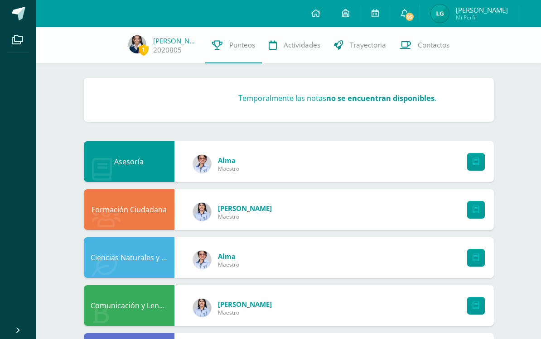
click at [195, 171] on span at bounding box center [202, 164] width 18 height 18
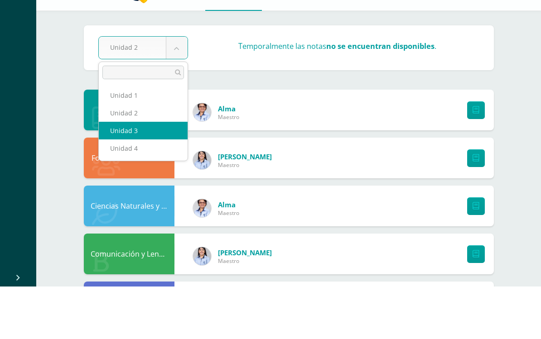
select select "Unidad 3"
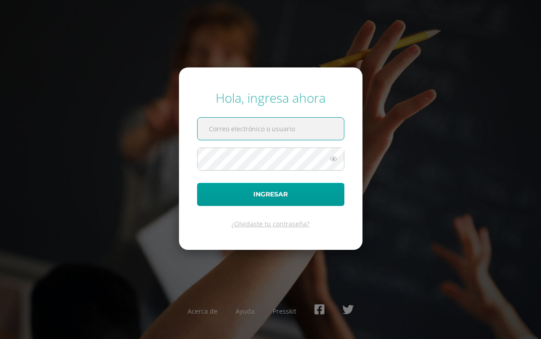
type input "2020805@colegiobelga.edu.gt"
click at [270, 202] on button "Ingresar" at bounding box center [270, 194] width 147 height 23
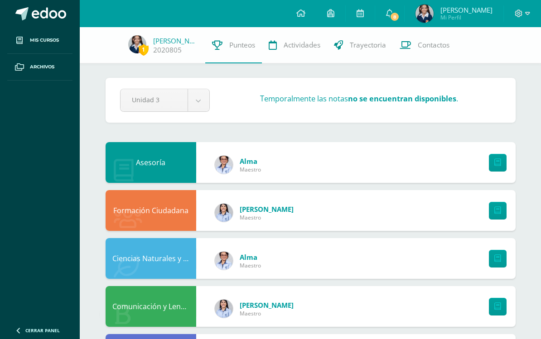
click at [24, 40] on span at bounding box center [19, 40] width 16 height 16
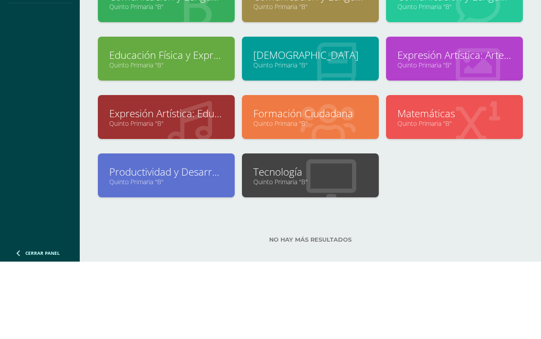
scroll to position [87, 0]
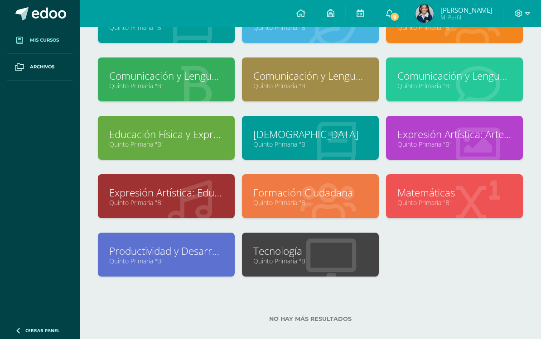
click at [290, 257] on link "Tecnología" at bounding box center [310, 251] width 114 height 14
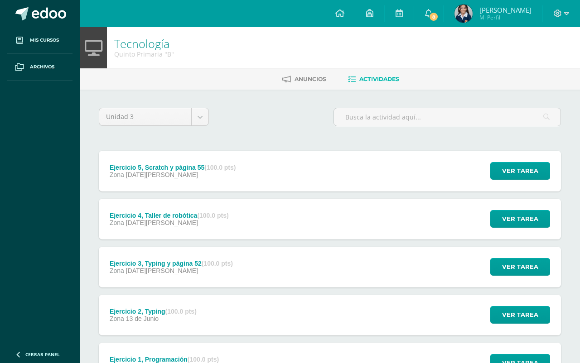
click at [517, 169] on span "Ver tarea" at bounding box center [520, 171] width 36 height 17
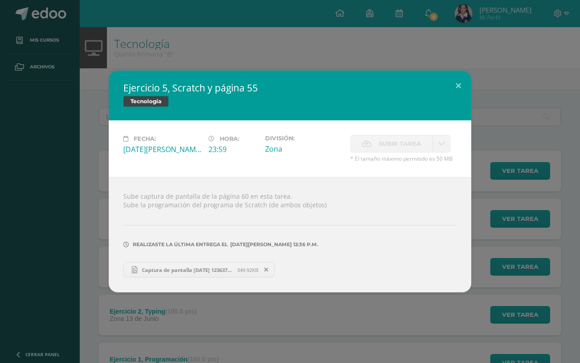
click at [458, 87] on button at bounding box center [458, 86] width 26 height 31
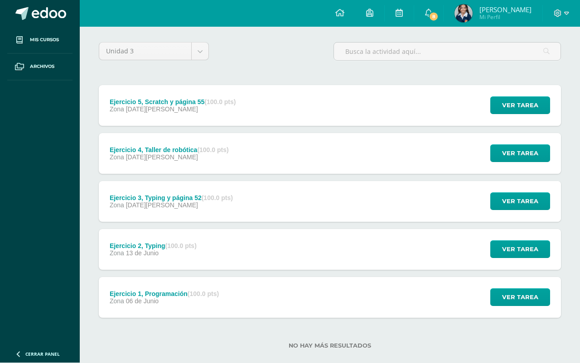
scroll to position [65, 0]
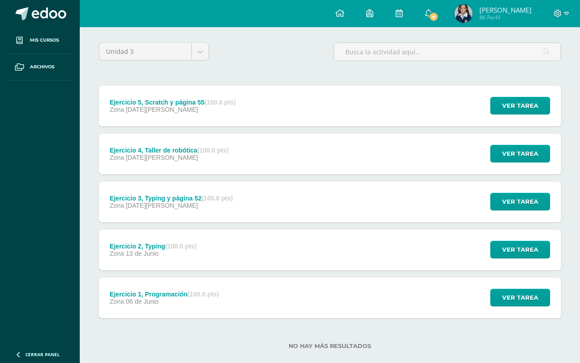
click at [521, 296] on span "Ver tarea" at bounding box center [520, 297] width 36 height 17
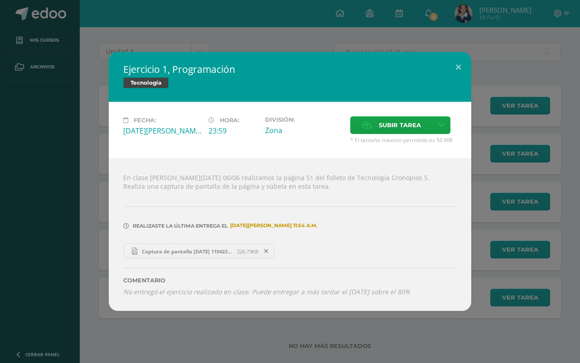
click at [449, 87] on div "Ejercicio 1, Programación Tecnología Fecha: Viernes 06 de Junio Hora: 23:59 Div…" at bounding box center [290, 181] width 362 height 259
click at [454, 80] on button at bounding box center [458, 67] width 26 height 31
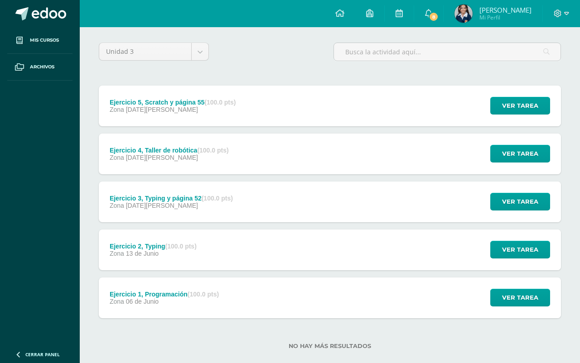
click at [507, 254] on span "Ver tarea" at bounding box center [520, 249] width 36 height 17
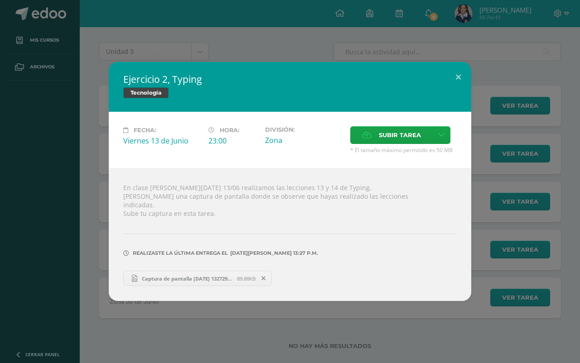
click at [454, 99] on div "Ejercicio 2, Typing Tecnología Fecha: Viernes 13 de Junio Hora: 23:00 División:…" at bounding box center [290, 181] width 362 height 239
click at [464, 86] on button at bounding box center [458, 77] width 26 height 31
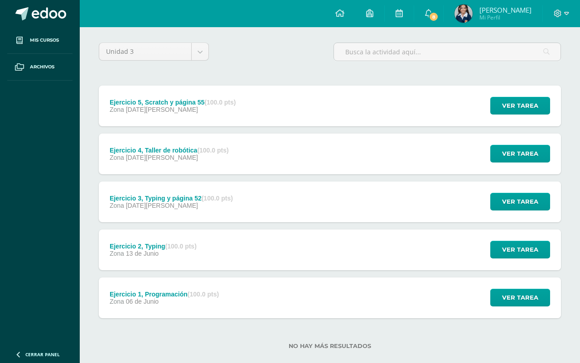
click at [514, 207] on span "Ver tarea" at bounding box center [520, 201] width 36 height 17
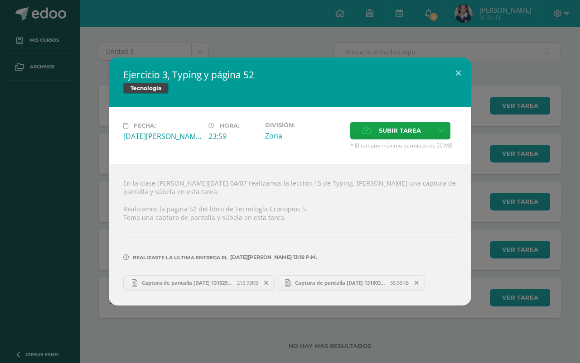
click at [457, 88] on button at bounding box center [458, 73] width 26 height 31
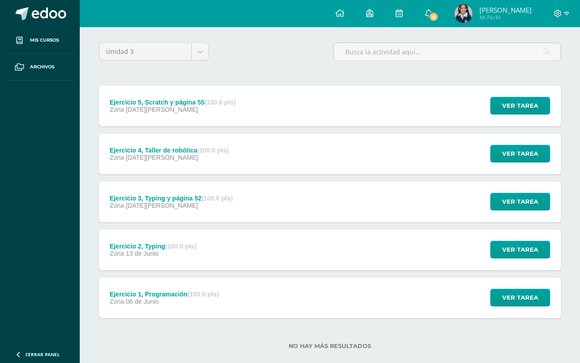
click at [510, 144] on div "Ver tarea" at bounding box center [518, 154] width 84 height 41
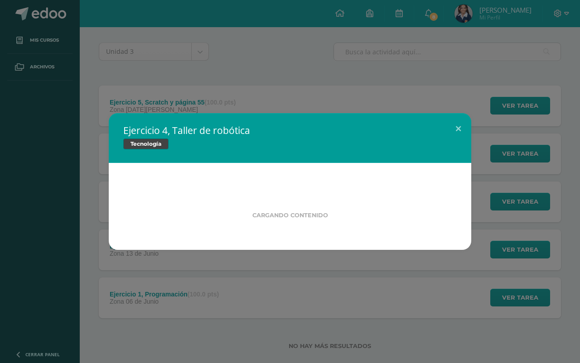
click at [510, 144] on div "Ejercicio 4, Taller de robótica Tecnología Cargando contenido" at bounding box center [290, 181] width 572 height 137
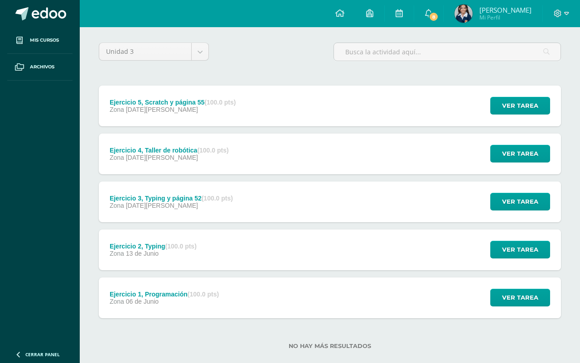
click at [510, 154] on span "Ver tarea" at bounding box center [520, 153] width 36 height 17
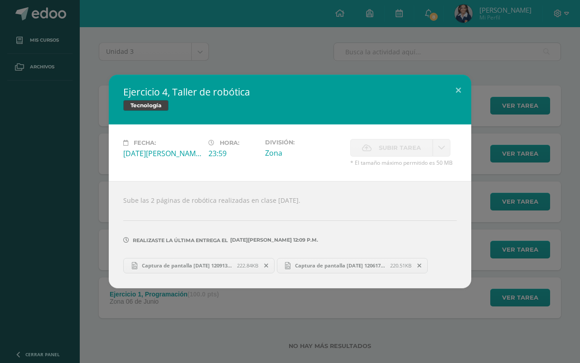
click at [508, 154] on div "Ejercicio 4, Taller de robótica Tecnología Fecha: Viernes 08 de Agosto Hora: 23…" at bounding box center [290, 181] width 572 height 213
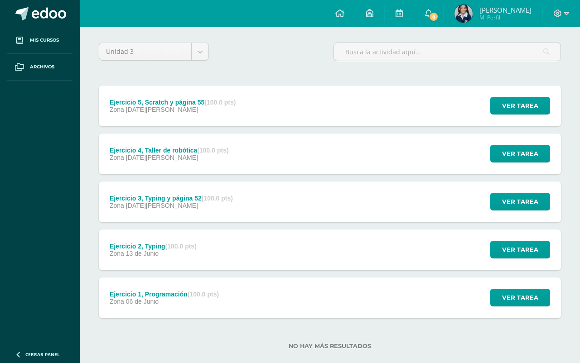
click at [511, 108] on span "Ver tarea" at bounding box center [520, 105] width 36 height 17
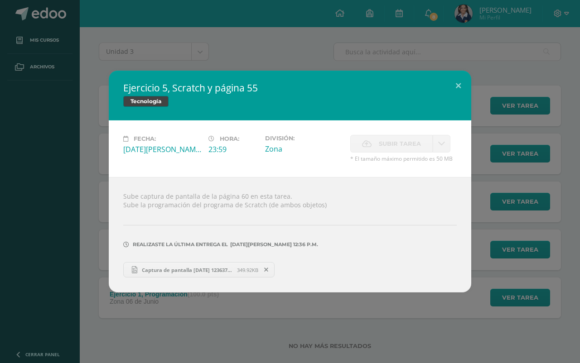
click at [468, 87] on button at bounding box center [458, 86] width 26 height 31
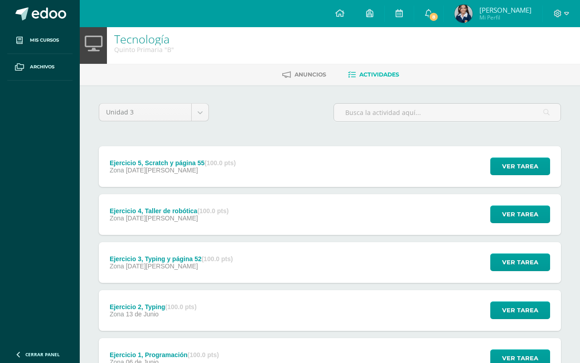
scroll to position [0, 0]
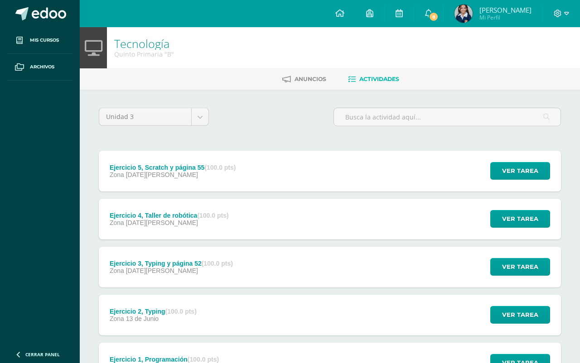
click at [202, 118] on body "Mis cursos Archivos Cerrar panel Asesoría Quinto Primaria "B" Ciencias Naturale…" at bounding box center [290, 222] width 580 height 444
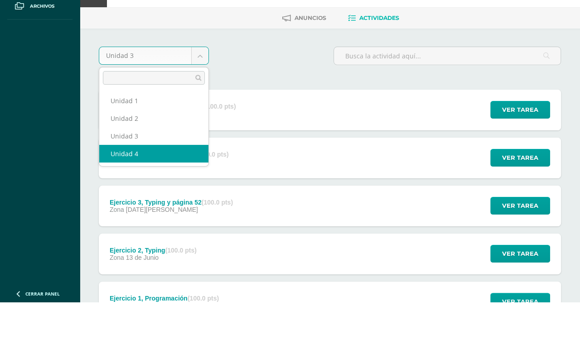
select select "Unidad 4"
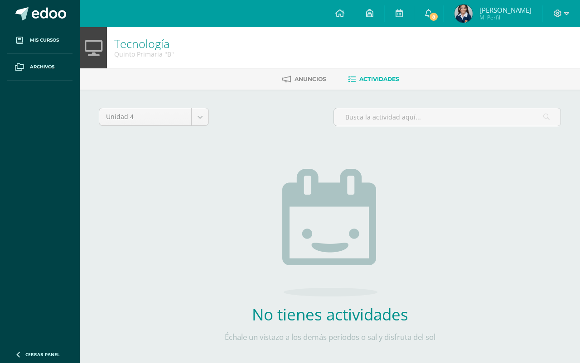
click at [30, 42] on span "Mis cursos" at bounding box center [44, 40] width 29 height 7
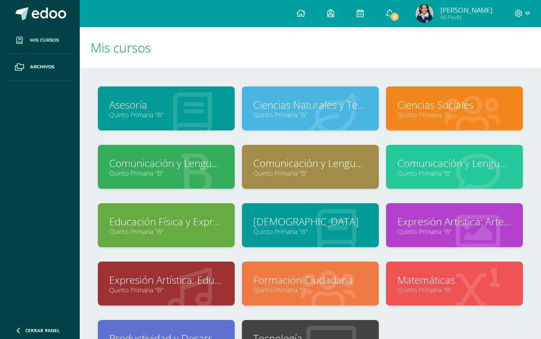
click at [135, 109] on link "Asesoría" at bounding box center [166, 105] width 114 height 14
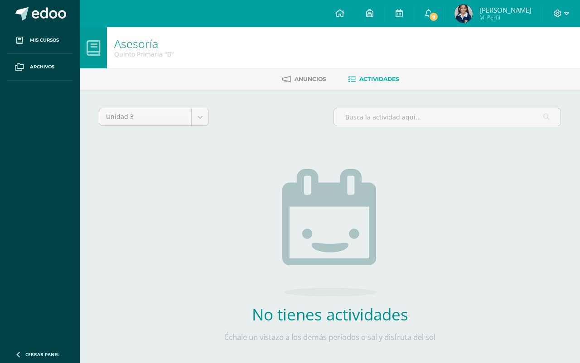
click at [472, 13] on img at bounding box center [463, 14] width 18 height 18
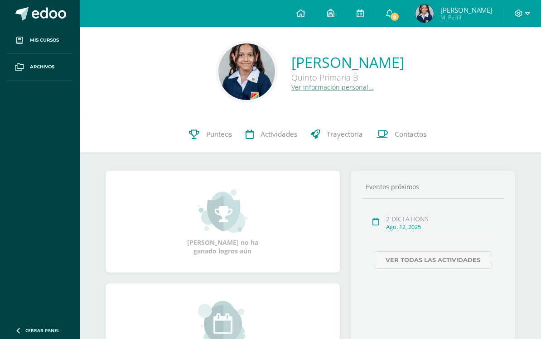
click at [225, 75] on img at bounding box center [246, 71] width 57 height 57
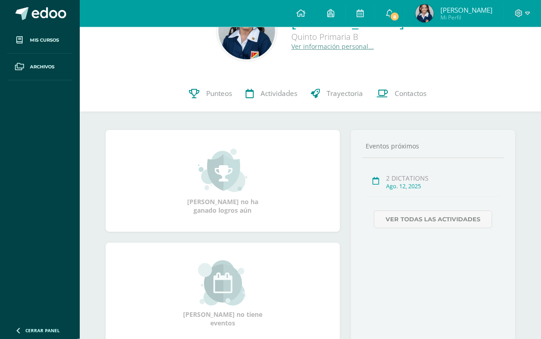
scroll to position [41, 0]
click at [217, 98] on span "Punteos" at bounding box center [219, 94] width 26 height 10
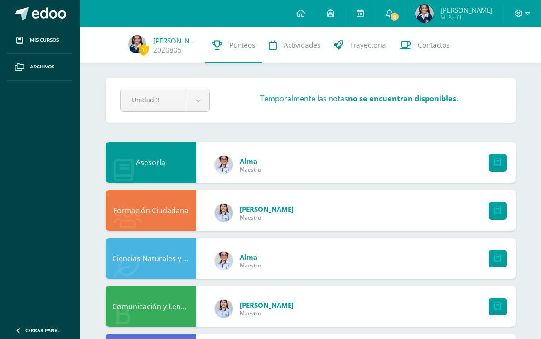
click at [150, 162] on div "Asesoría" at bounding box center [151, 162] width 91 height 41
click at [226, 167] on img at bounding box center [224, 165] width 18 height 18
click at [220, 144] on div "Asesoría Alma Maestro" at bounding box center [311, 162] width 410 height 41
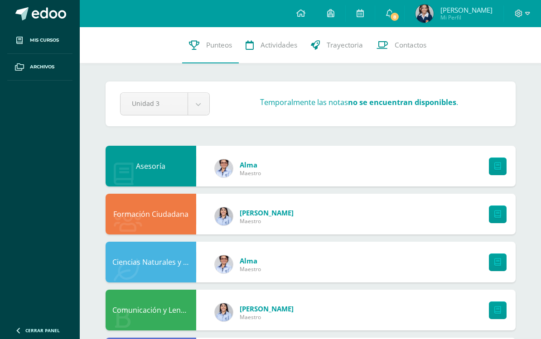
click at [221, 163] on img at bounding box center [224, 168] width 18 height 18
click at [221, 149] on div "Alma Maestro" at bounding box center [238, 168] width 64 height 41
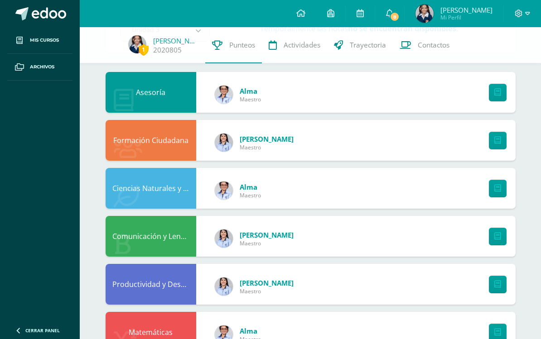
scroll to position [70, 0]
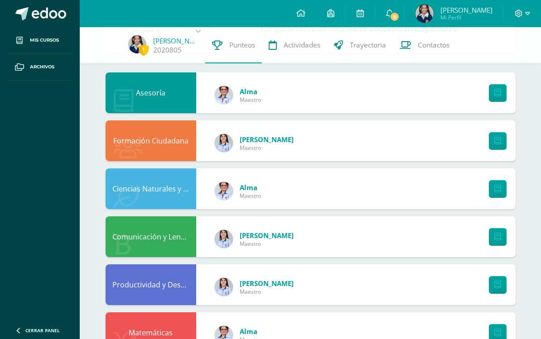
click at [270, 94] on div "Alma Maestro" at bounding box center [238, 93] width 82 height 36
click at [235, 86] on div "Alma Maestro" at bounding box center [238, 95] width 64 height 41
click at [244, 90] on span "Alma" at bounding box center [250, 91] width 21 height 9
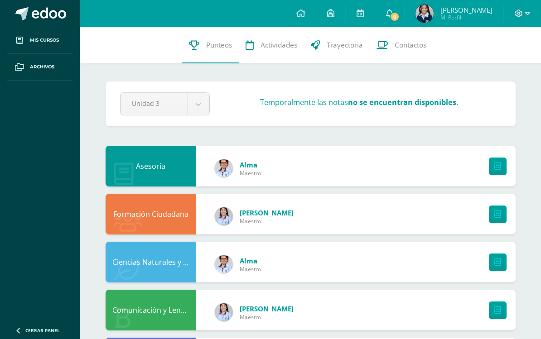
click at [419, 45] on span "Contactos" at bounding box center [410, 45] width 32 height 10
click at [393, 12] on icon at bounding box center [389, 13] width 7 height 8
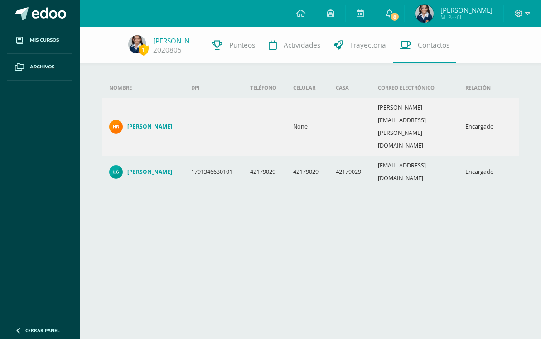
click at [399, 18] on span "8" at bounding box center [394, 17] width 10 height 10
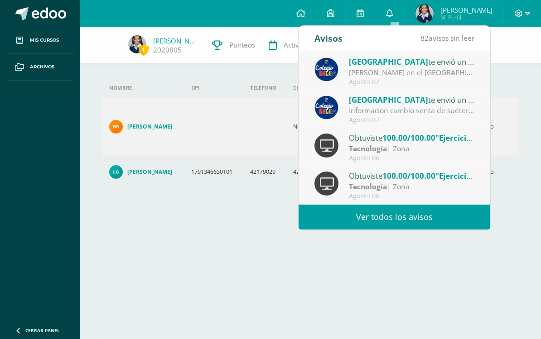
click at [388, 67] on span "[GEOGRAPHIC_DATA]" at bounding box center [388, 62] width 79 height 10
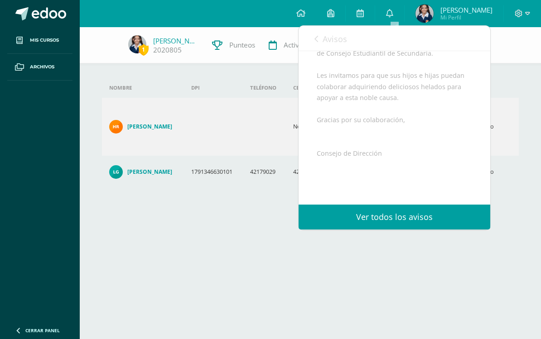
scroll to position [178, 0]
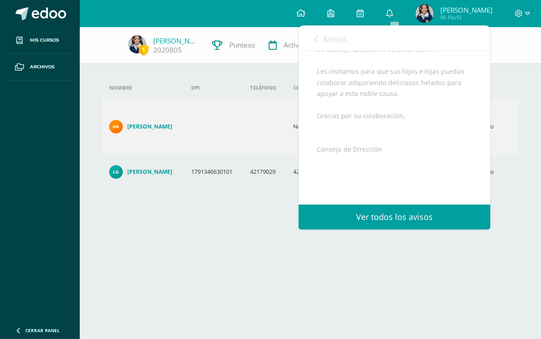
click at [128, 173] on div "Nombre DPI Teléfono Celular Casa Correo electrónico Relación [PERSON_NAME] None…" at bounding box center [310, 124] width 446 height 195
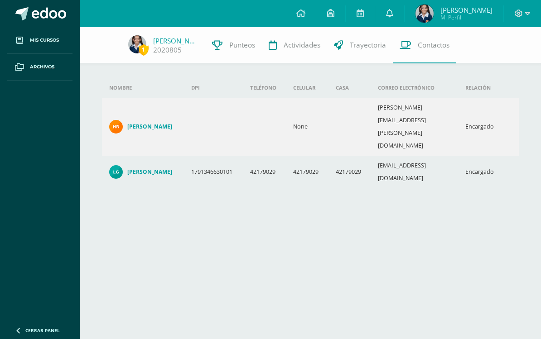
click at [399, 15] on link "0" at bounding box center [389, 13] width 29 height 27
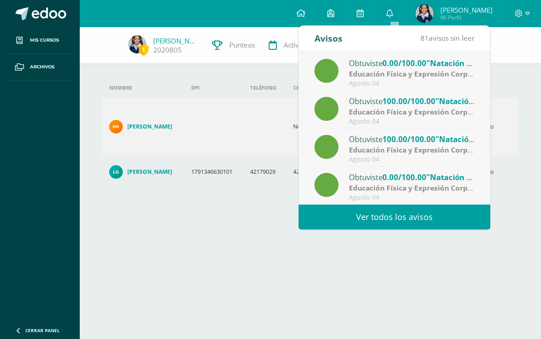
scroll to position [151, 0]
click at [450, 220] on link "Ver todos los avisos" at bounding box center [394, 217] width 192 height 25
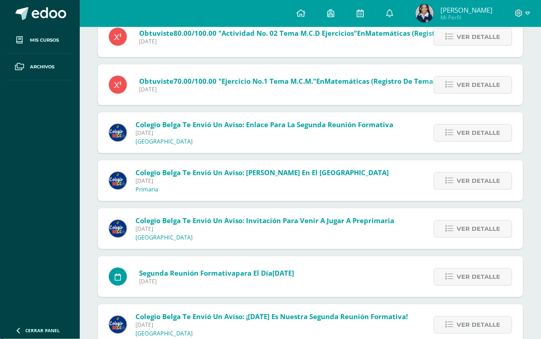
scroll to position [1064, 0]
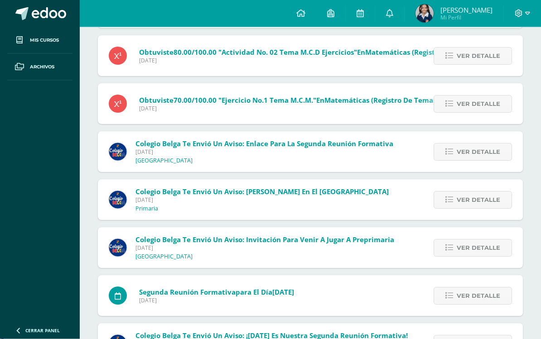
click at [341, 10] on link at bounding box center [330, 13] width 29 height 27
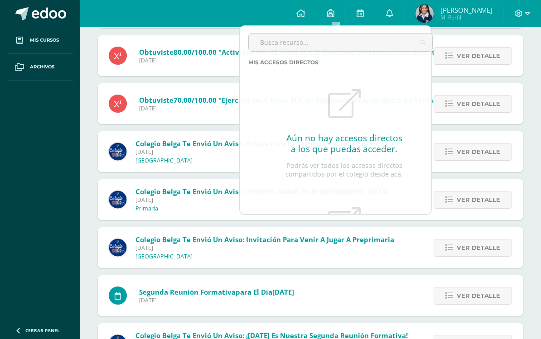
click at [380, 13] on link at bounding box center [389, 13] width 29 height 27
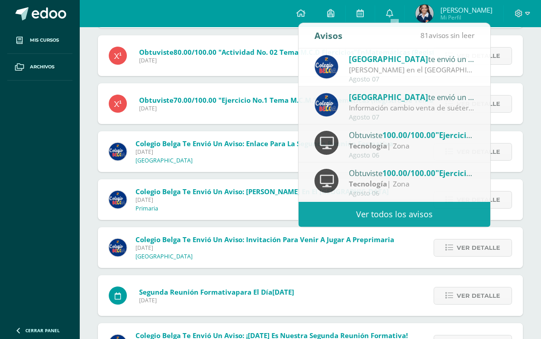
click at [364, 13] on icon at bounding box center [359, 13] width 7 height 8
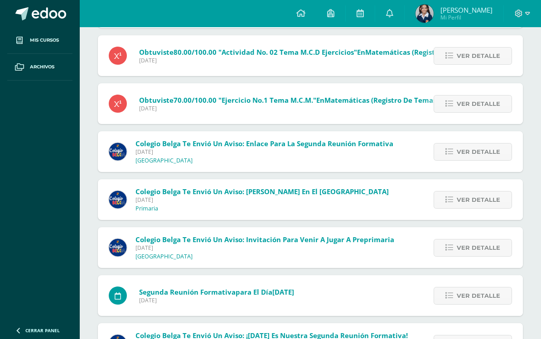
click at [364, 13] on icon at bounding box center [359, 13] width 7 height 8
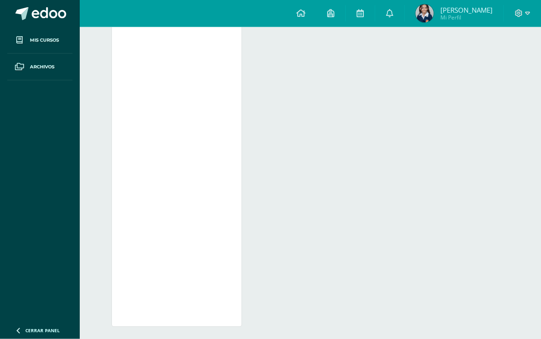
scroll to position [935, 0]
